Goal: Obtain resource: Download file/media

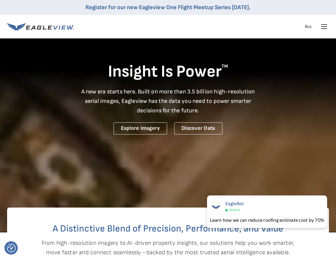
click at [323, 26] on icon at bounding box center [323, 26] width 9 height 9
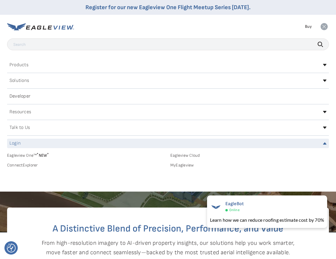
click at [181, 165] on link "MyEagleview" at bounding box center [249, 165] width 158 height 5
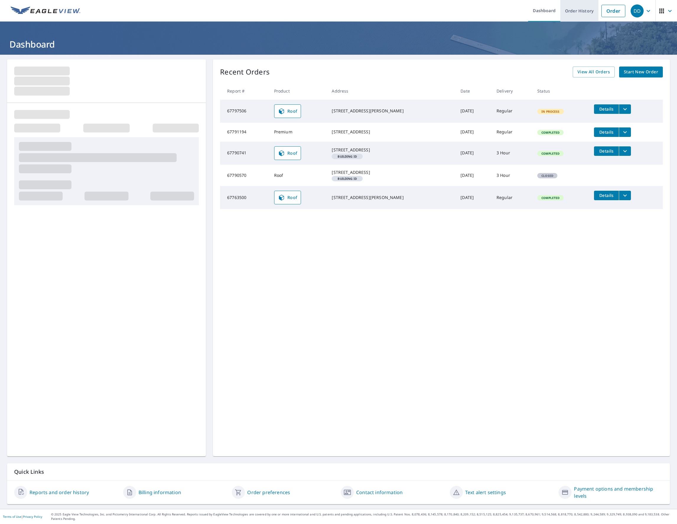
click at [580, 9] on link "Order History" at bounding box center [580, 11] width 38 height 22
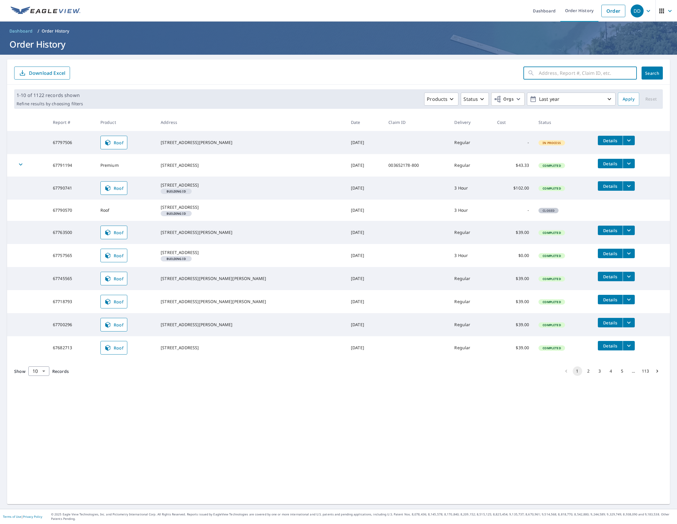
click at [551, 76] on input "text" at bounding box center [588, 73] width 98 height 17
type input "117-119 [PERSON_NAME]"
click button "Search" at bounding box center [652, 72] width 21 height 13
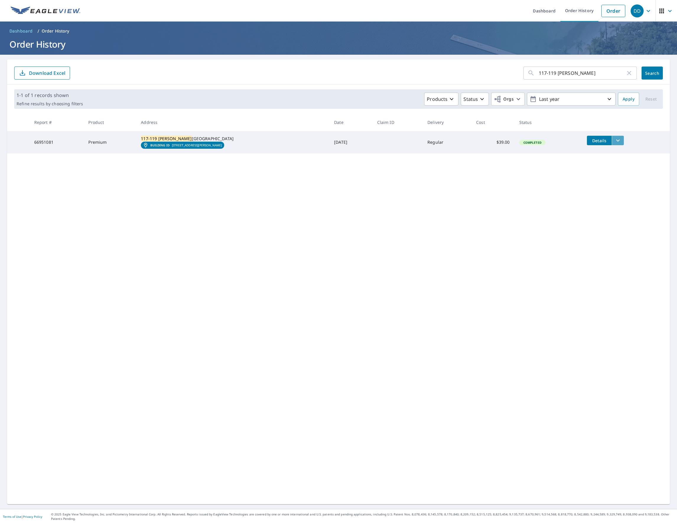
click at [615, 140] on icon "filesDropdownBtn-66951081" at bounding box center [618, 140] width 7 height 7
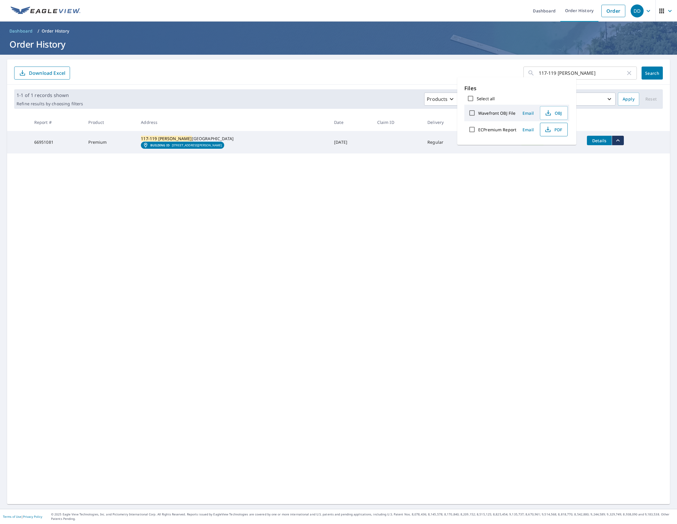
click at [557, 128] on span "PDF" at bounding box center [553, 129] width 19 height 7
click at [583, 72] on input "117-119 [PERSON_NAME]" at bounding box center [582, 73] width 87 height 17
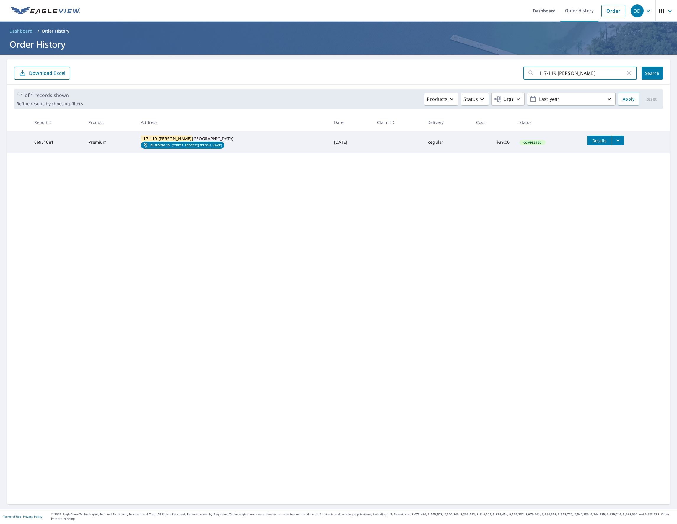
click at [583, 72] on input "117-119 [PERSON_NAME]" at bounding box center [582, 73] width 87 height 17
type input "2008 [GEOGRAPHIC_DATA]"
click button "Search" at bounding box center [652, 72] width 21 height 13
